Goal: Transaction & Acquisition: Purchase product/service

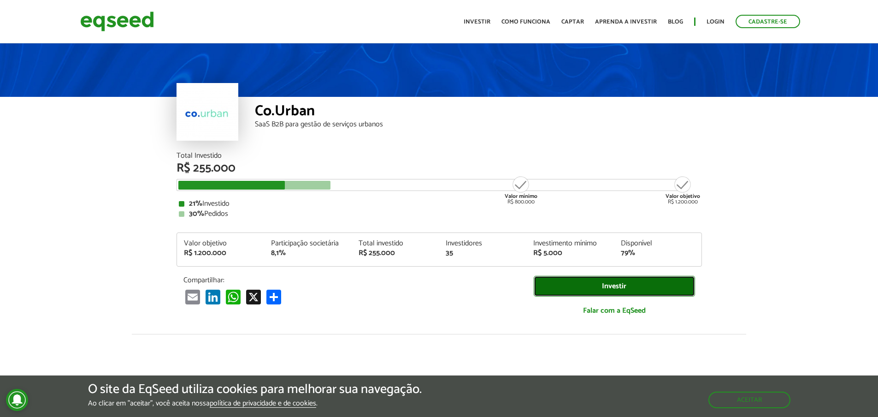
click at [567, 284] on link "Investir" at bounding box center [614, 286] width 161 height 21
click at [491, 25] on link "Investir" at bounding box center [477, 22] width 27 height 6
